Goal: Obtain resource: Obtain resource

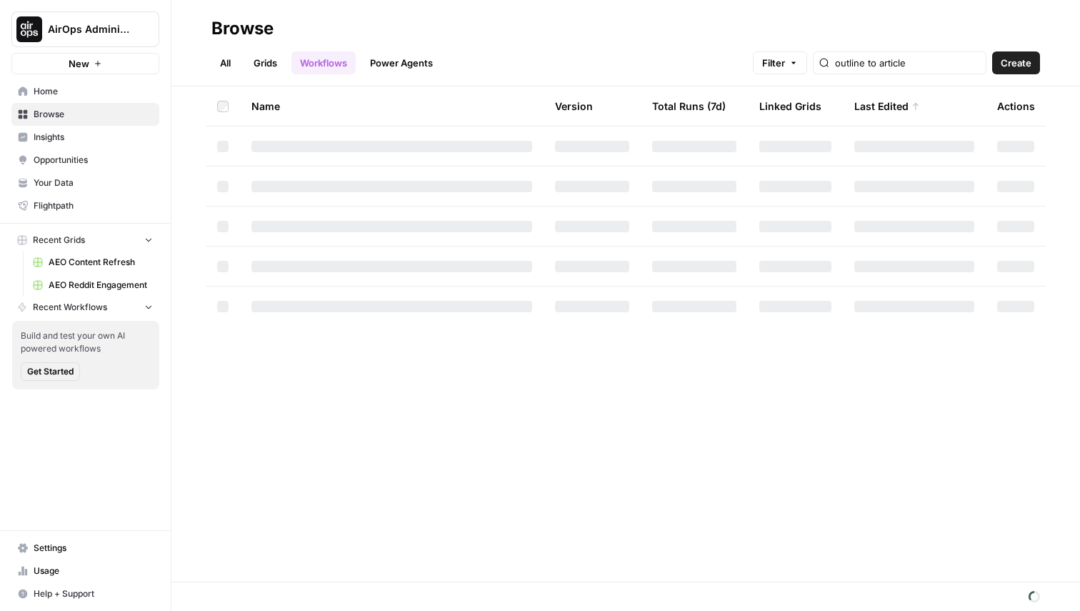
click at [233, 57] on link "All" at bounding box center [225, 62] width 28 height 23
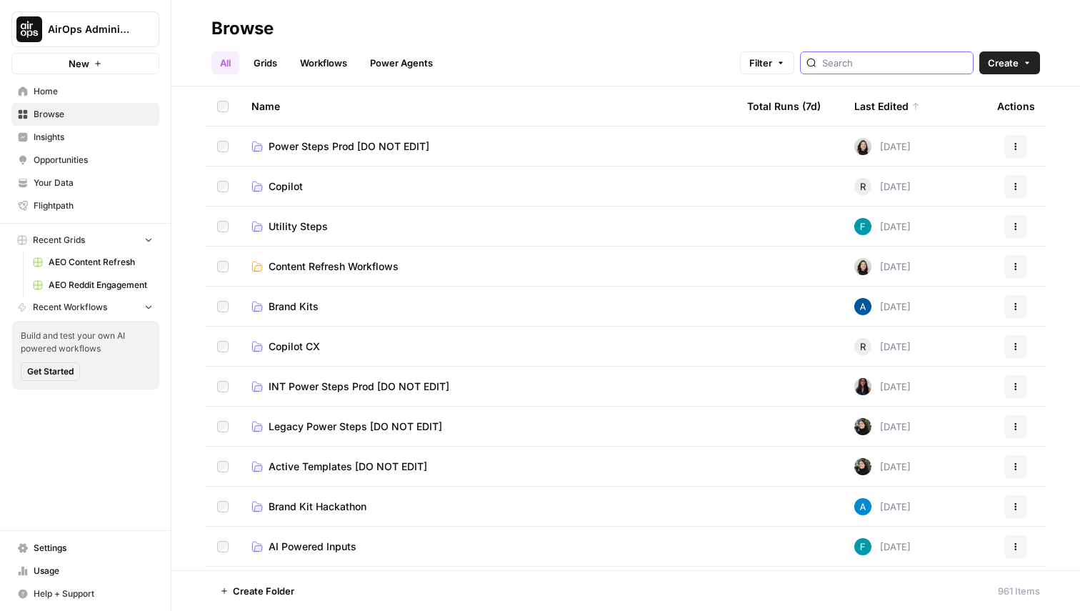
click at [889, 67] on input "search" at bounding box center [894, 63] width 145 height 14
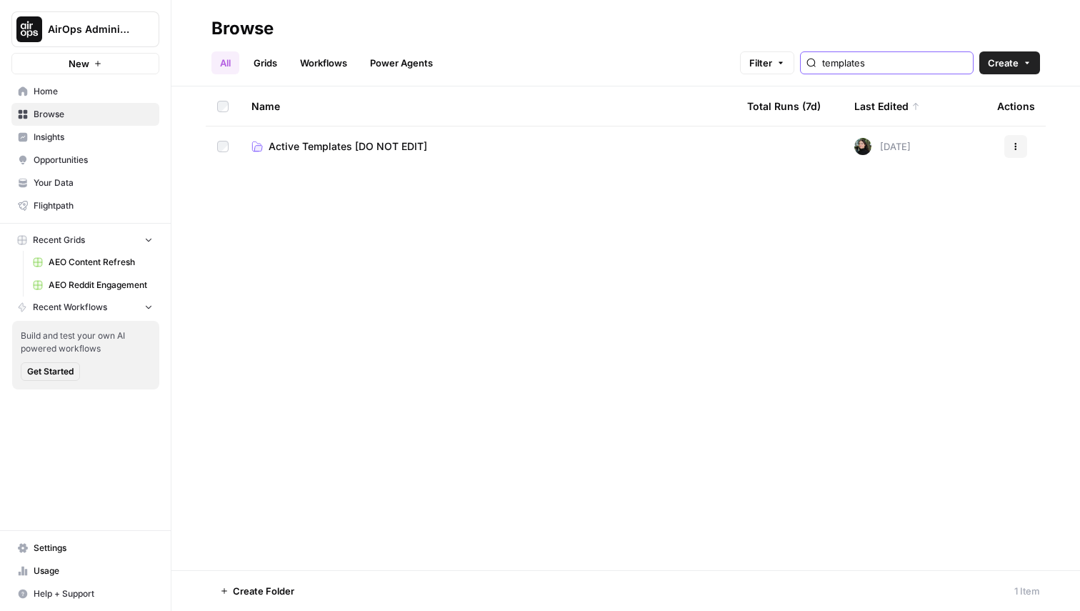
type input "templates"
click at [369, 147] on span "Active Templates [DO NOT EDIT]" at bounding box center [348, 146] width 159 height 14
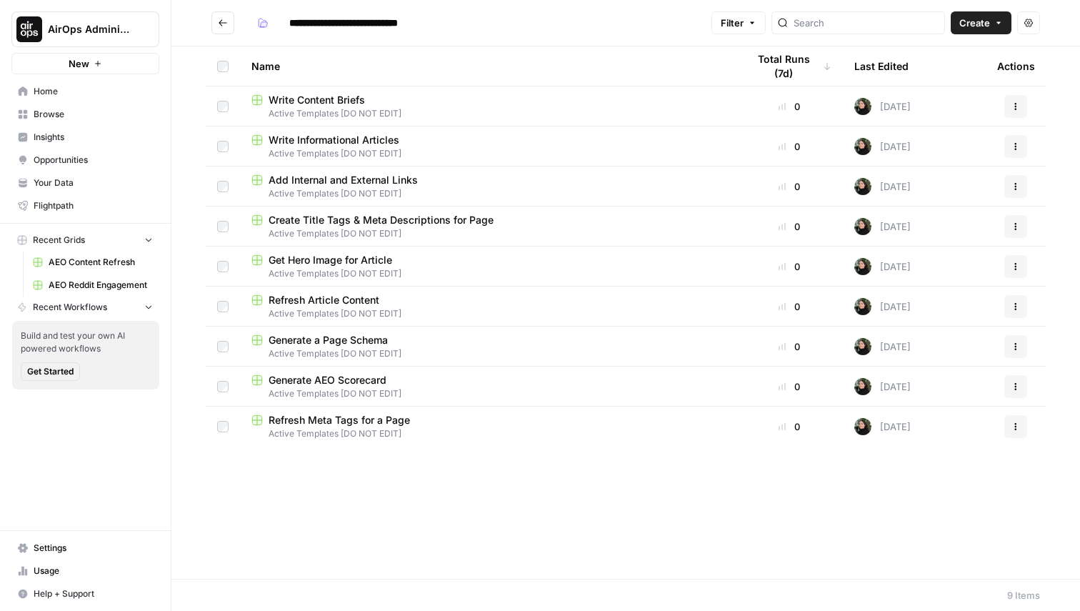
click at [297, 137] on span "Write Informational Articles" at bounding box center [334, 140] width 131 height 14
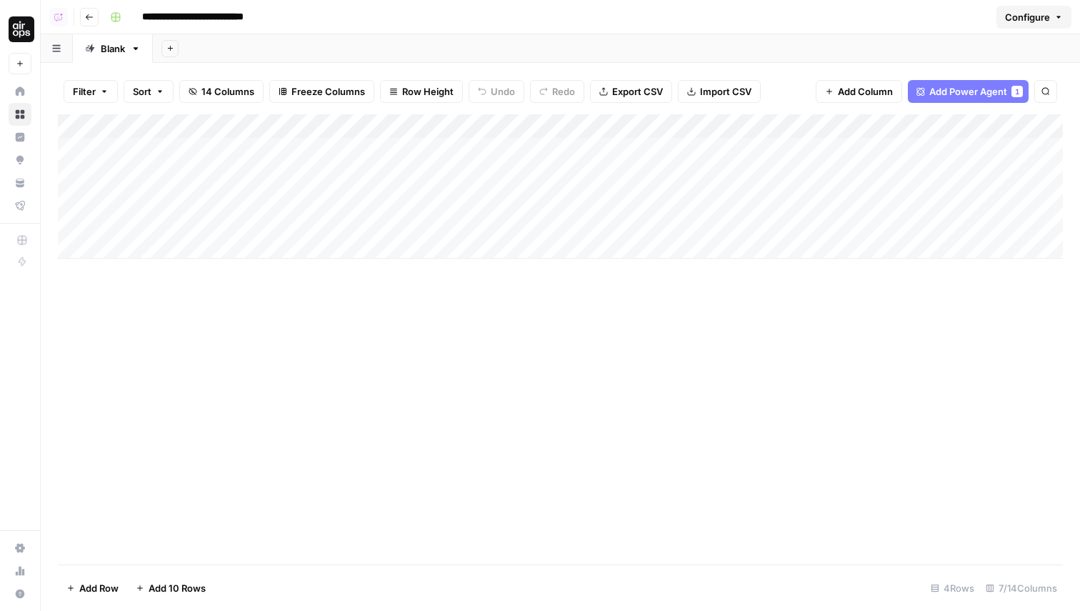
click at [86, 21] on icon "button" at bounding box center [89, 17] width 9 height 9
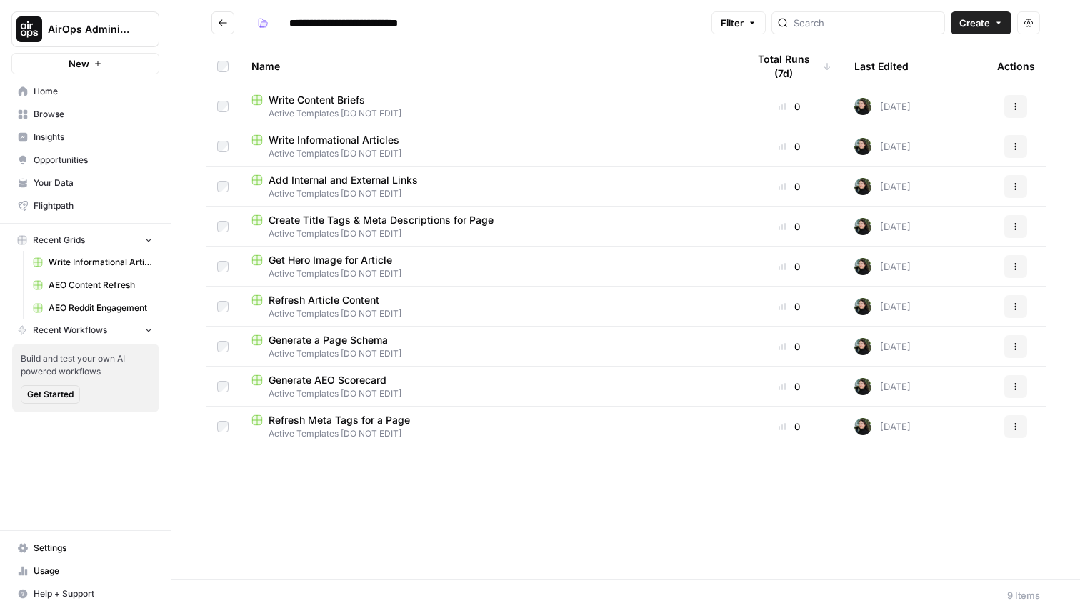
click at [114, 61] on button "New" at bounding box center [85, 63] width 148 height 21
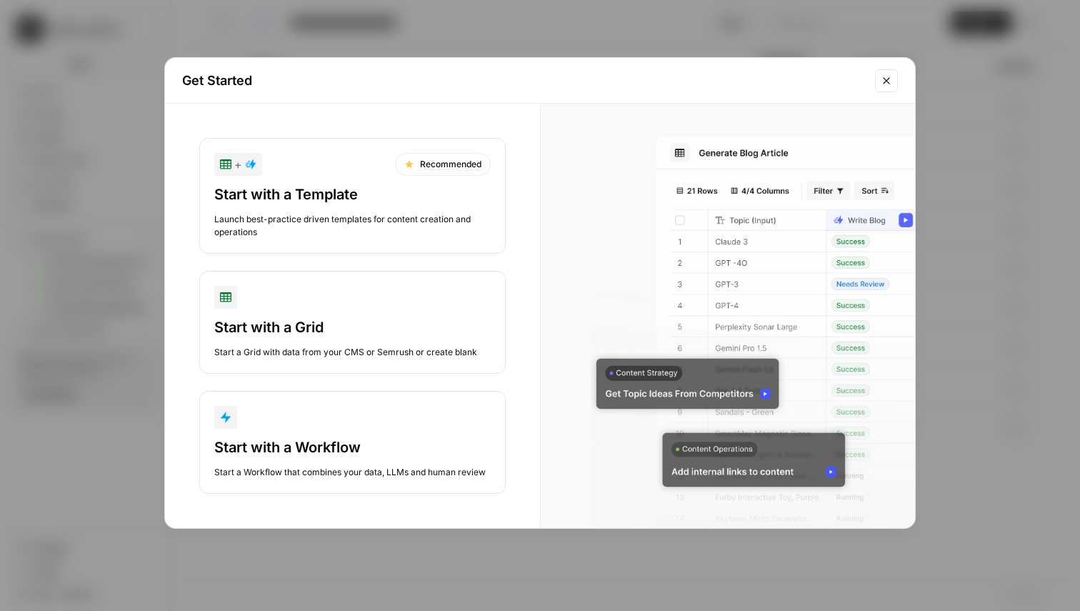
click at [374, 186] on div "Start with a Template" at bounding box center [352, 194] width 276 height 20
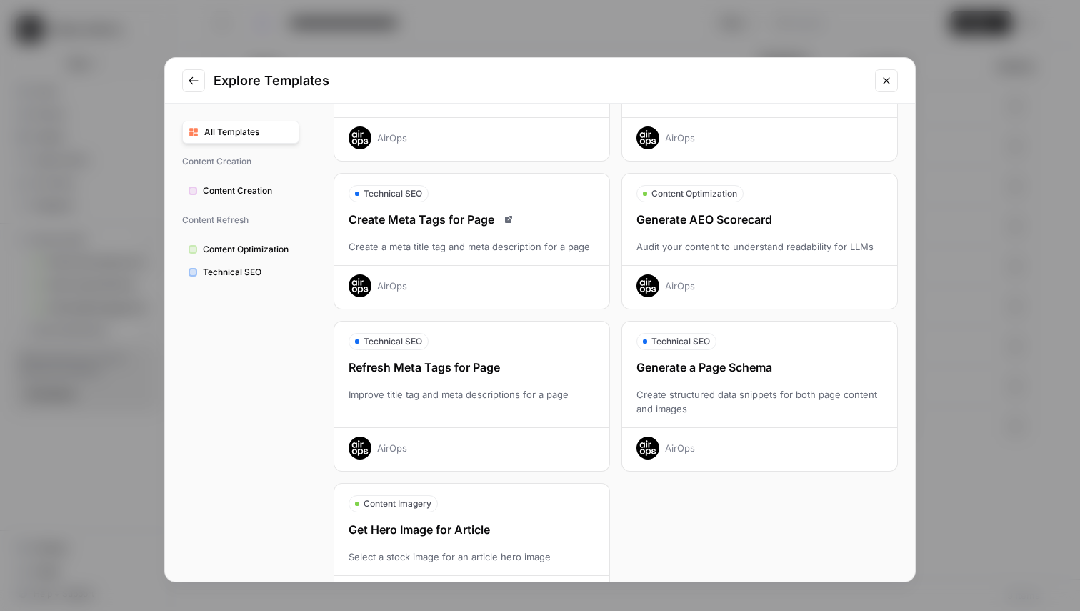
scroll to position [316, 0]
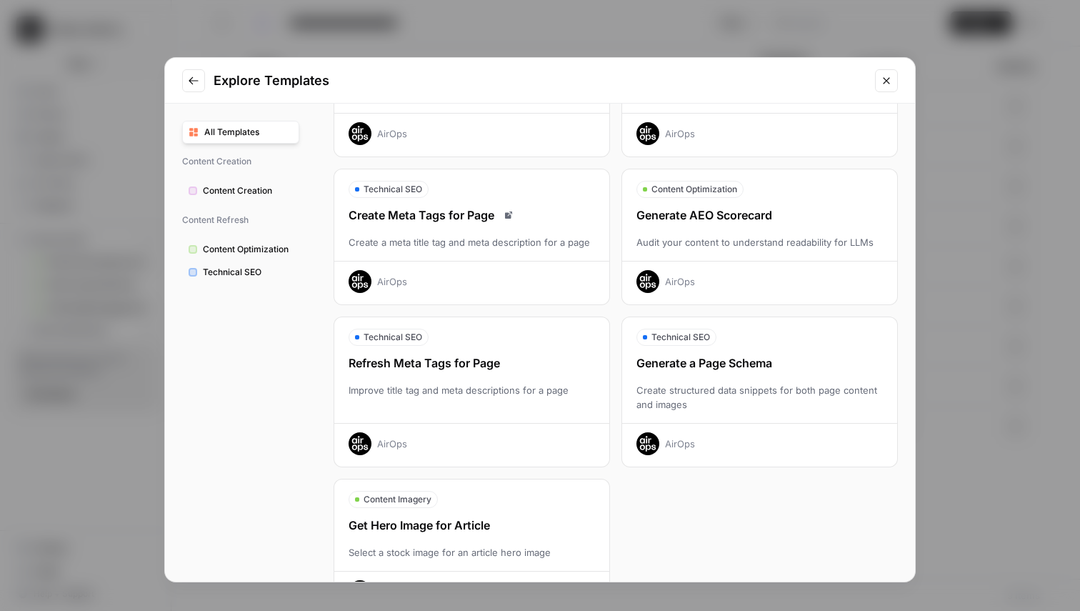
click at [982, 146] on div "Explore Templates All Templates Content Creation Content Creation Content Refre…" at bounding box center [540, 305] width 1080 height 611
